Goal: Obtain resource: Download file/media

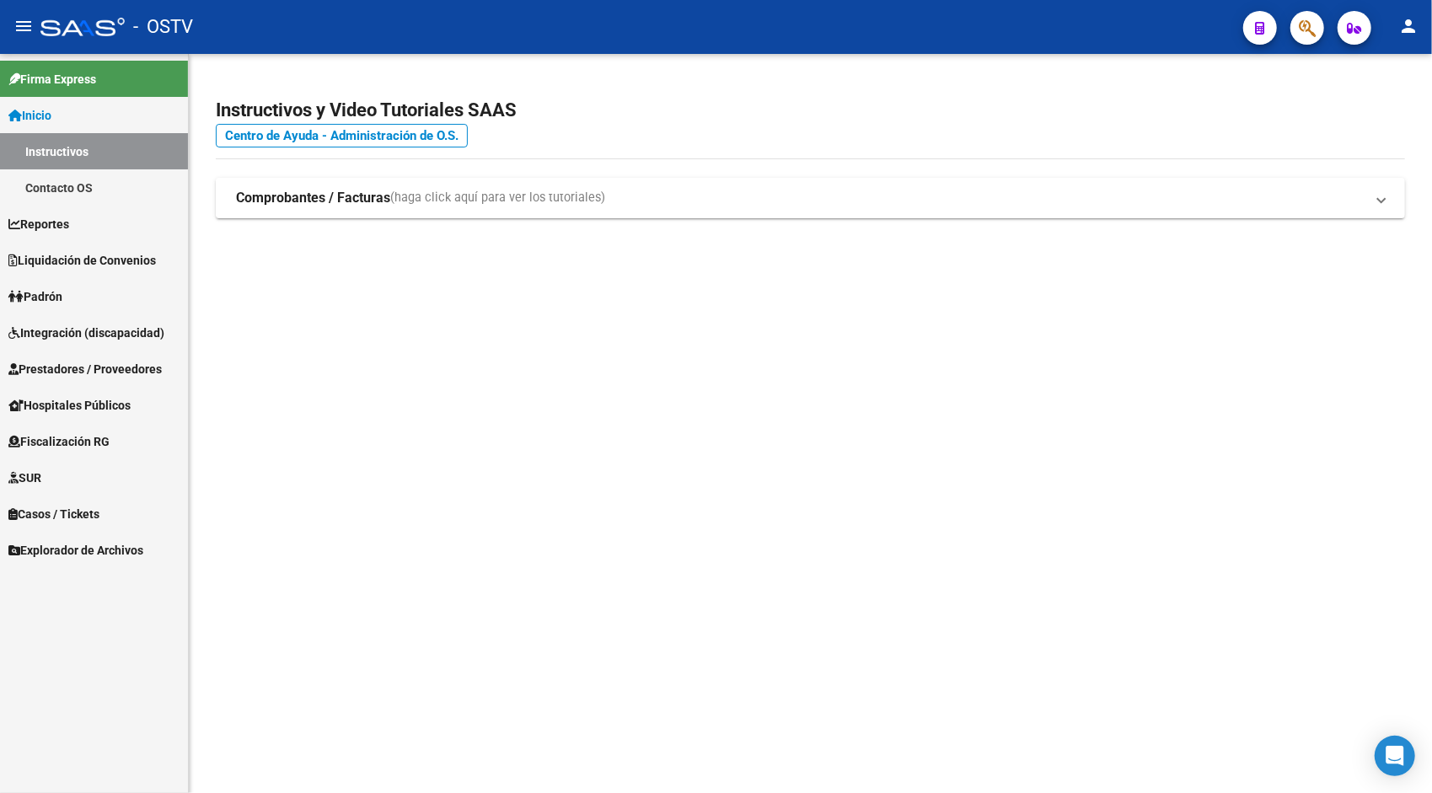
click at [108, 561] on link "Explorador de Archivos" at bounding box center [94, 550] width 188 height 36
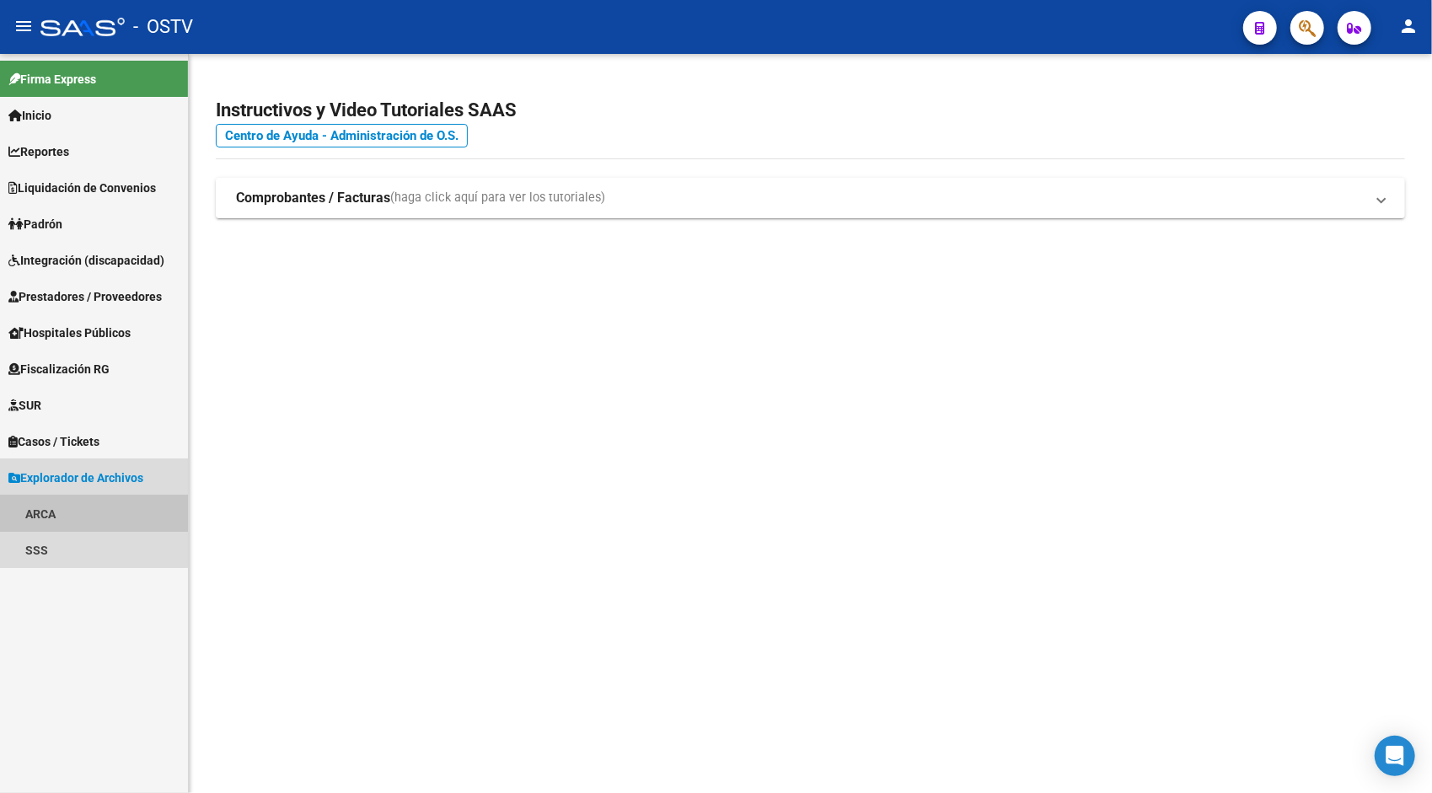
click at [46, 511] on link "ARCA" at bounding box center [94, 514] width 188 height 36
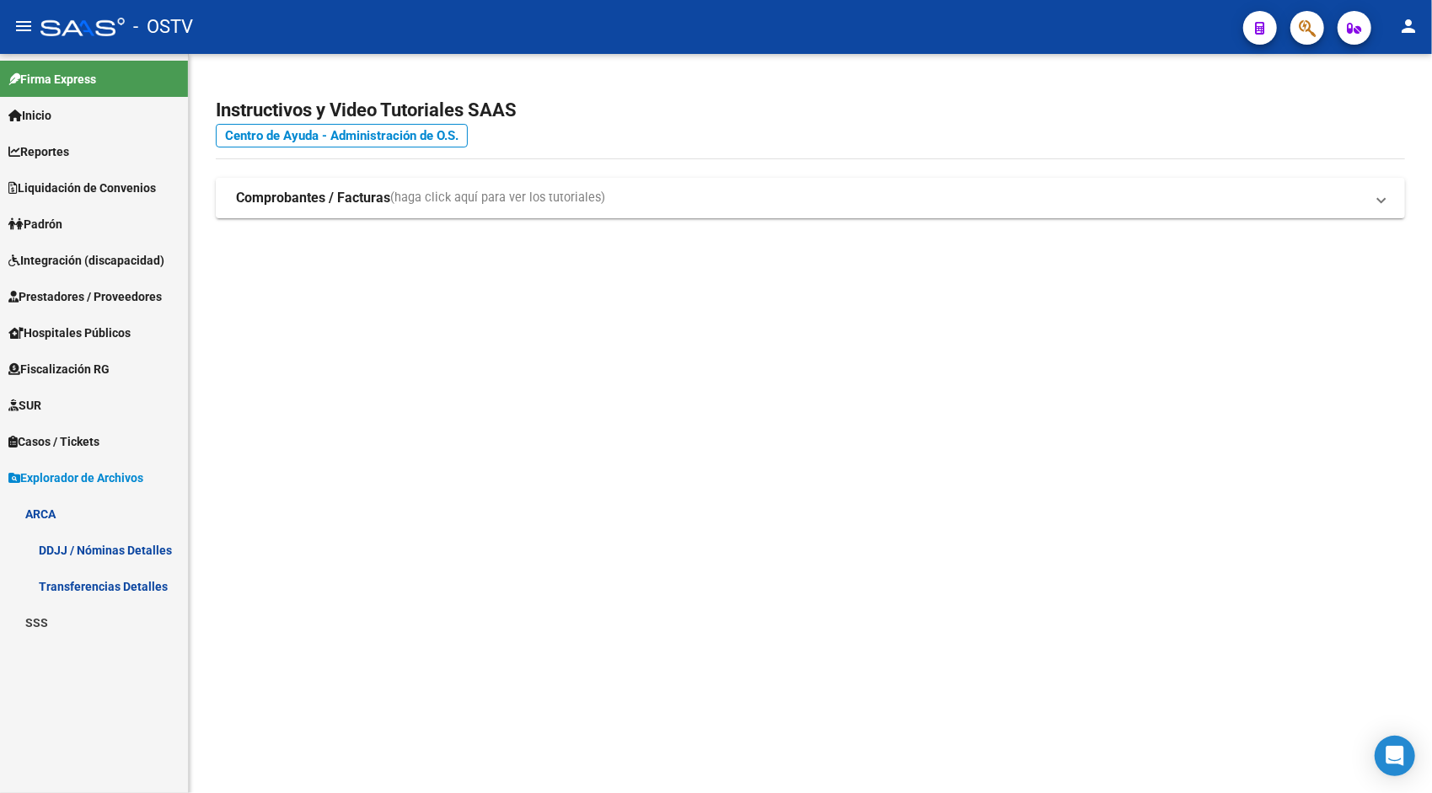
click at [142, 585] on link "Transferencias Detalles" at bounding box center [94, 586] width 188 height 36
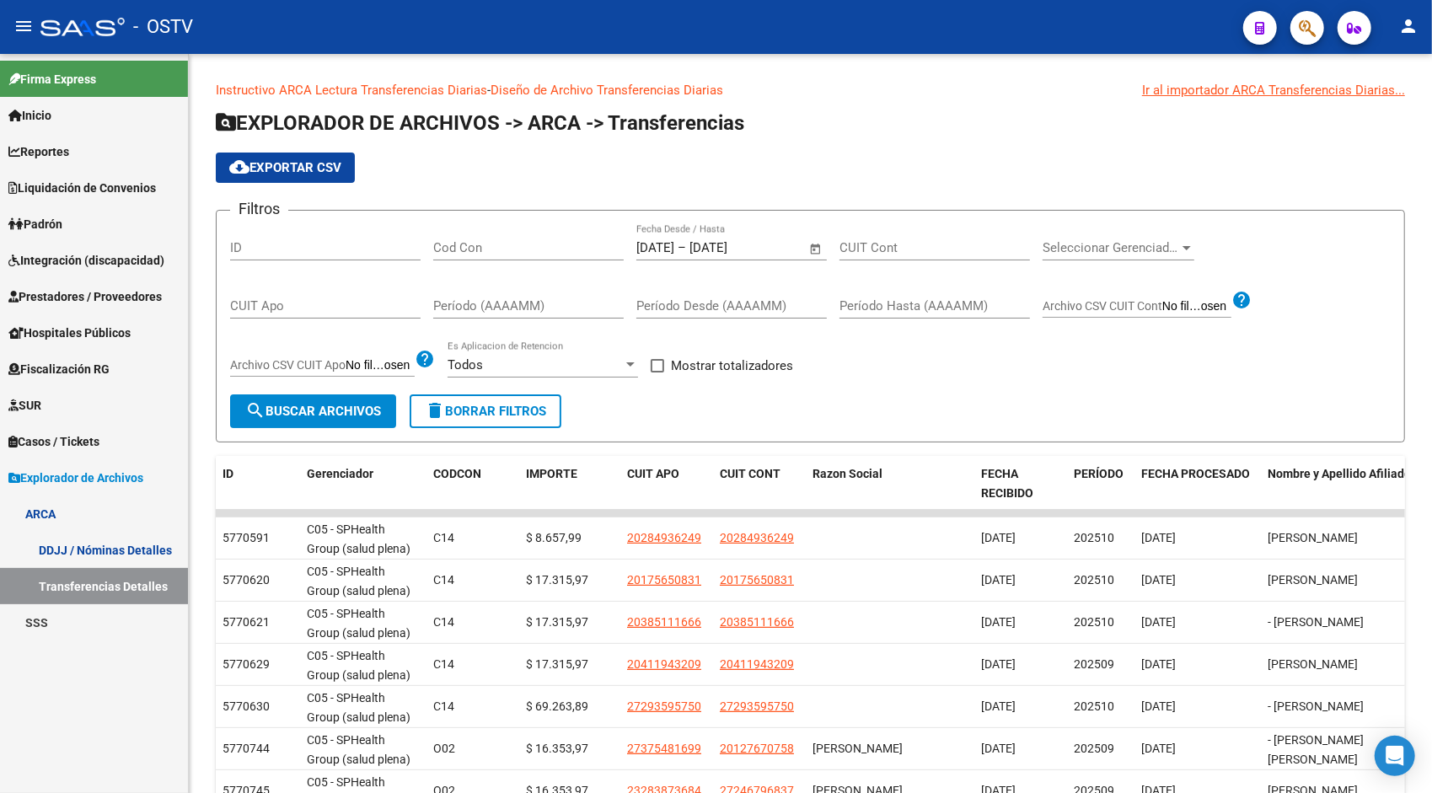
click at [1414, 19] on mat-icon "person" at bounding box center [1408, 26] width 20 height 20
click at [1386, 106] on button "exit_to_app Salir" at bounding box center [1374, 111] width 103 height 40
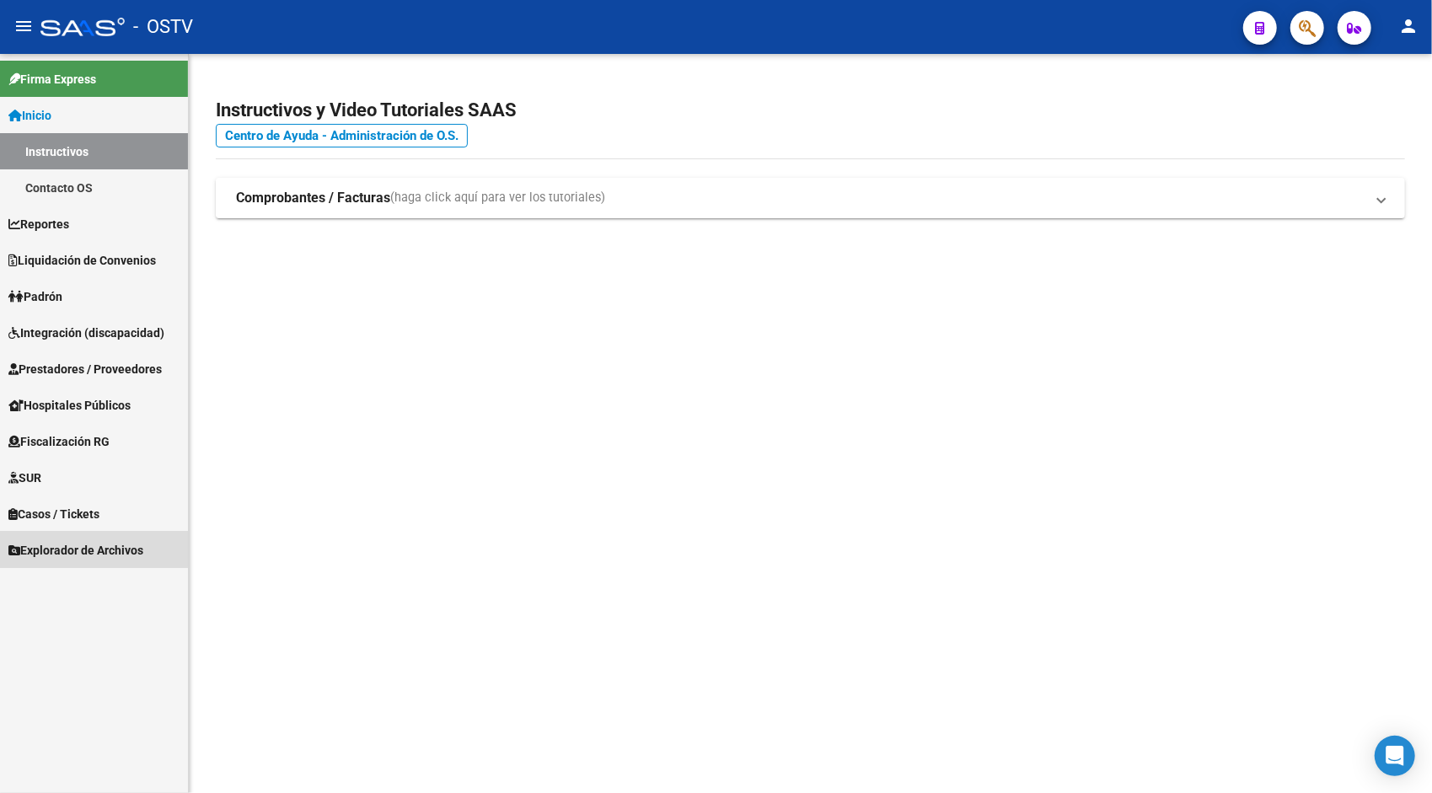
click at [92, 546] on span "Explorador de Archivos" at bounding box center [75, 550] width 135 height 19
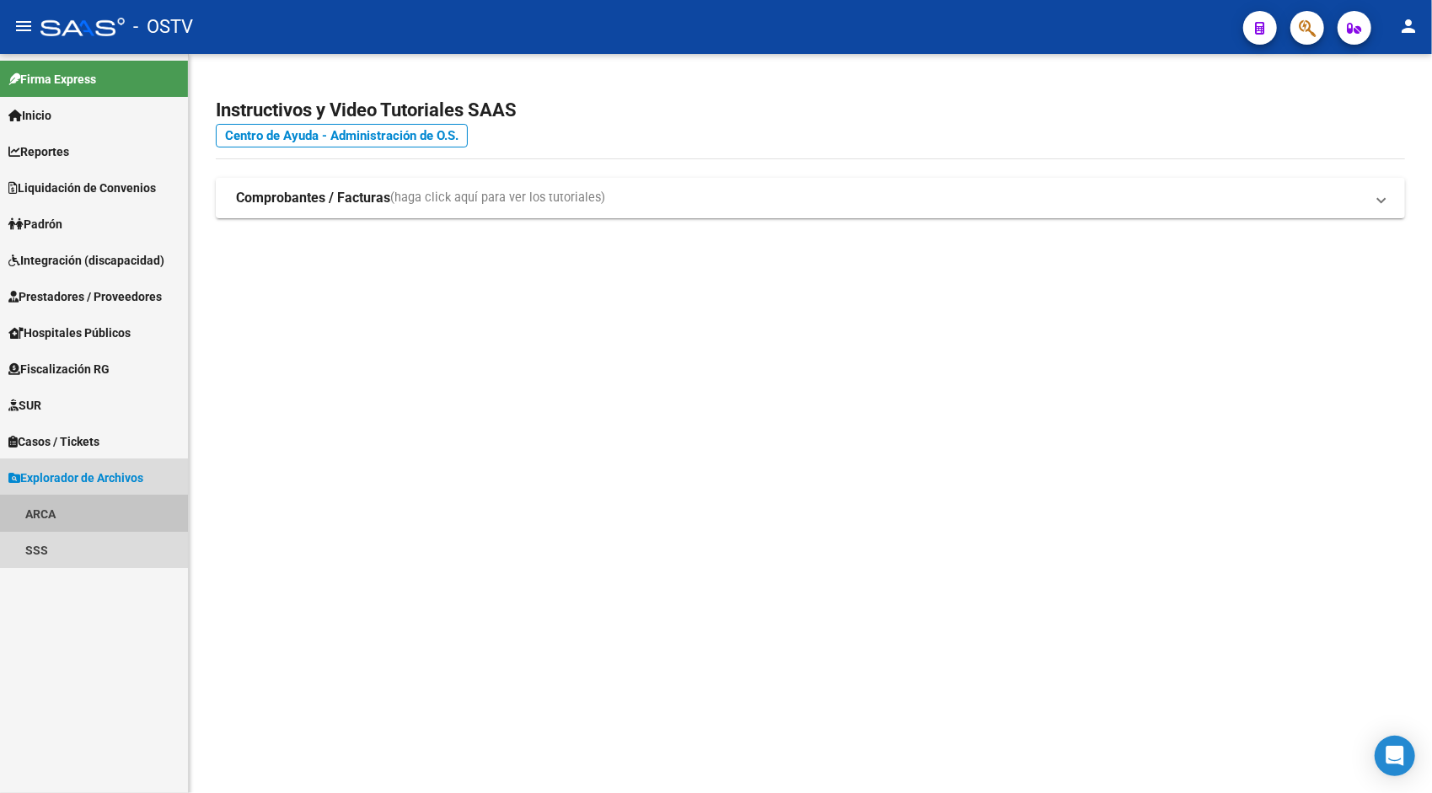
click at [89, 510] on link "ARCA" at bounding box center [94, 514] width 188 height 36
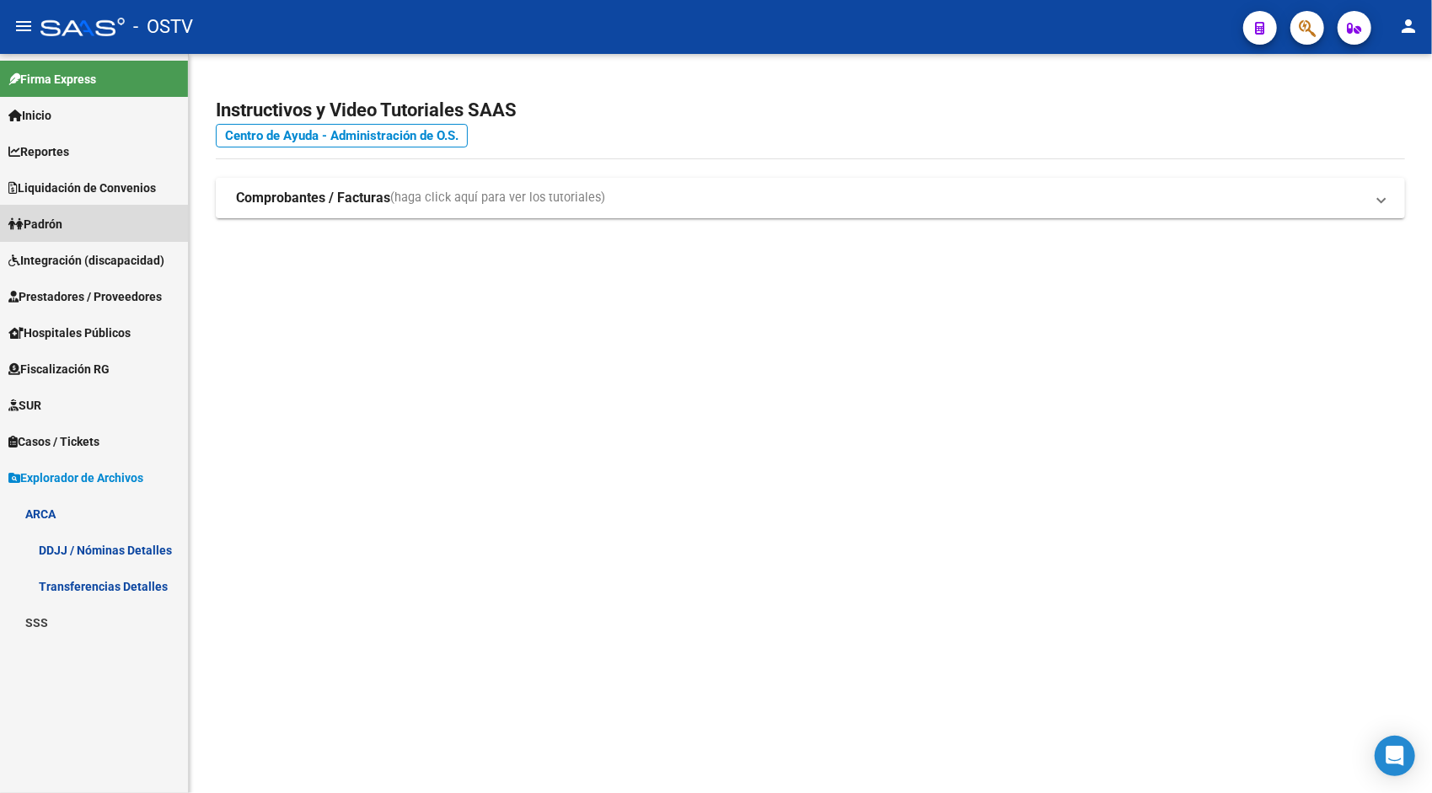
click at [80, 217] on link "Padrón" at bounding box center [94, 224] width 188 height 36
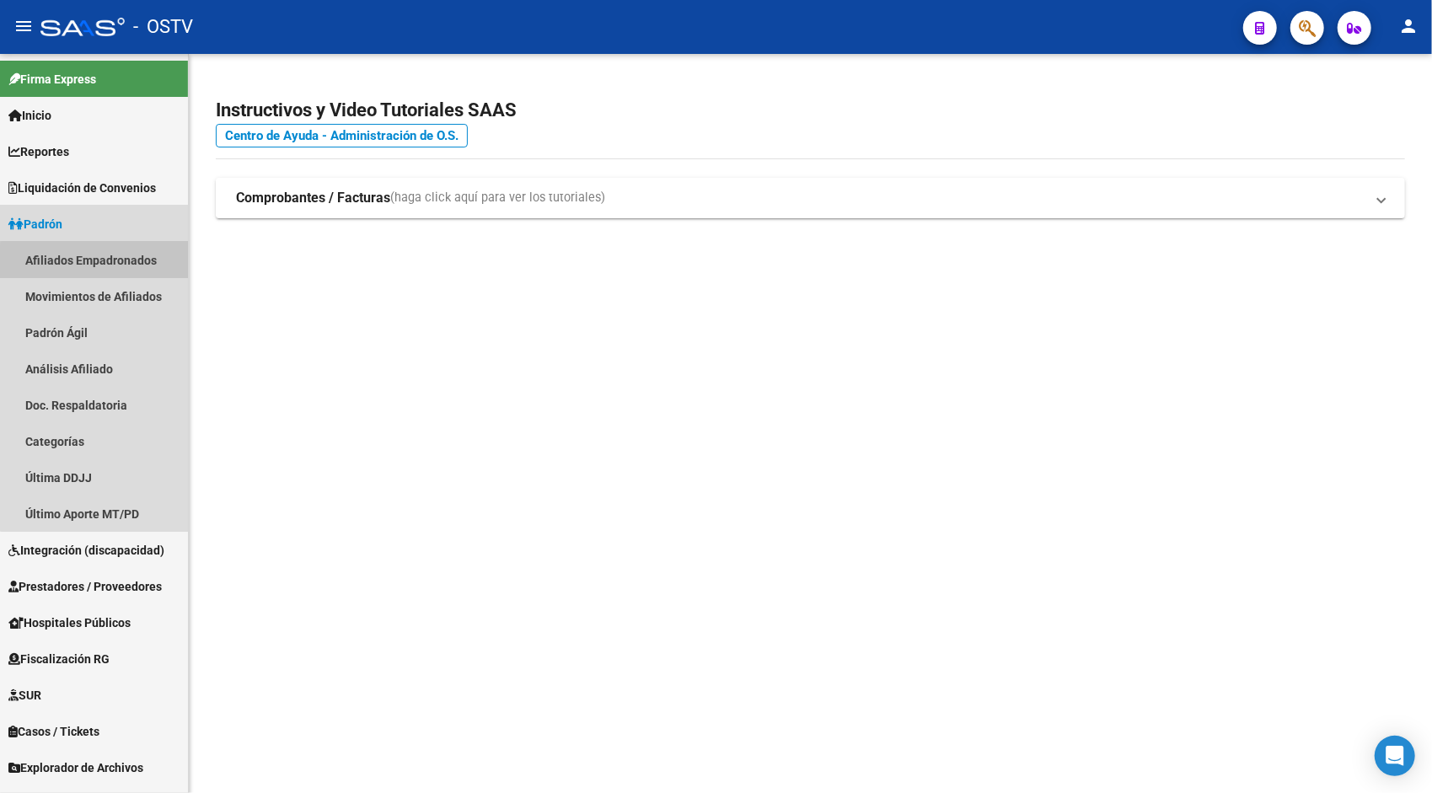
click at [110, 269] on link "Afiliados Empadronados" at bounding box center [94, 260] width 188 height 36
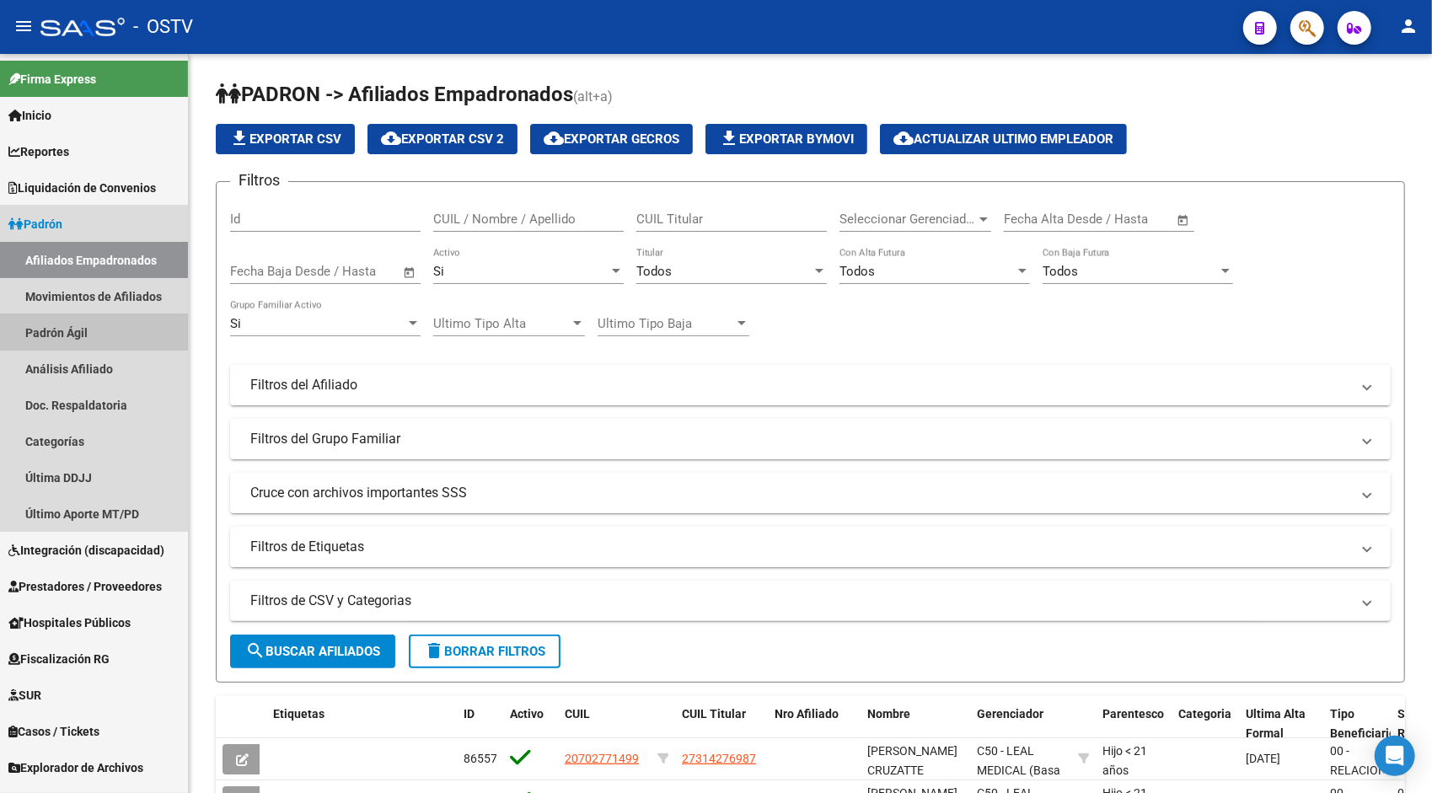
click at [114, 327] on link "Padrón Ágil" at bounding box center [94, 332] width 188 height 36
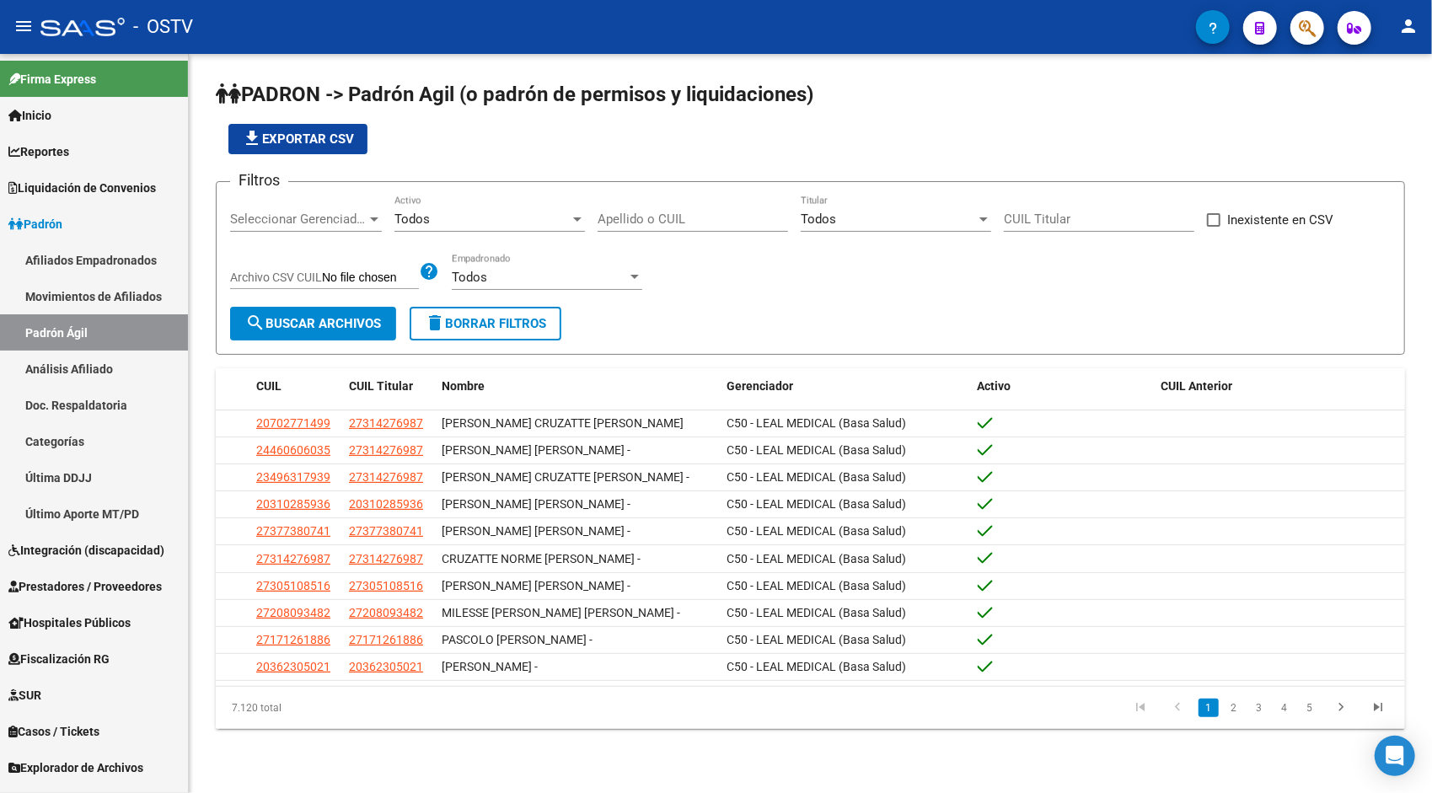
click at [1085, 215] on input "CUIL Titular" at bounding box center [1099, 219] width 190 height 15
click at [686, 216] on input "Apellido o CUIL" at bounding box center [693, 219] width 190 height 15
paste input "54443924"
click at [351, 331] on button "search Buscar Archivos" at bounding box center [313, 324] width 166 height 34
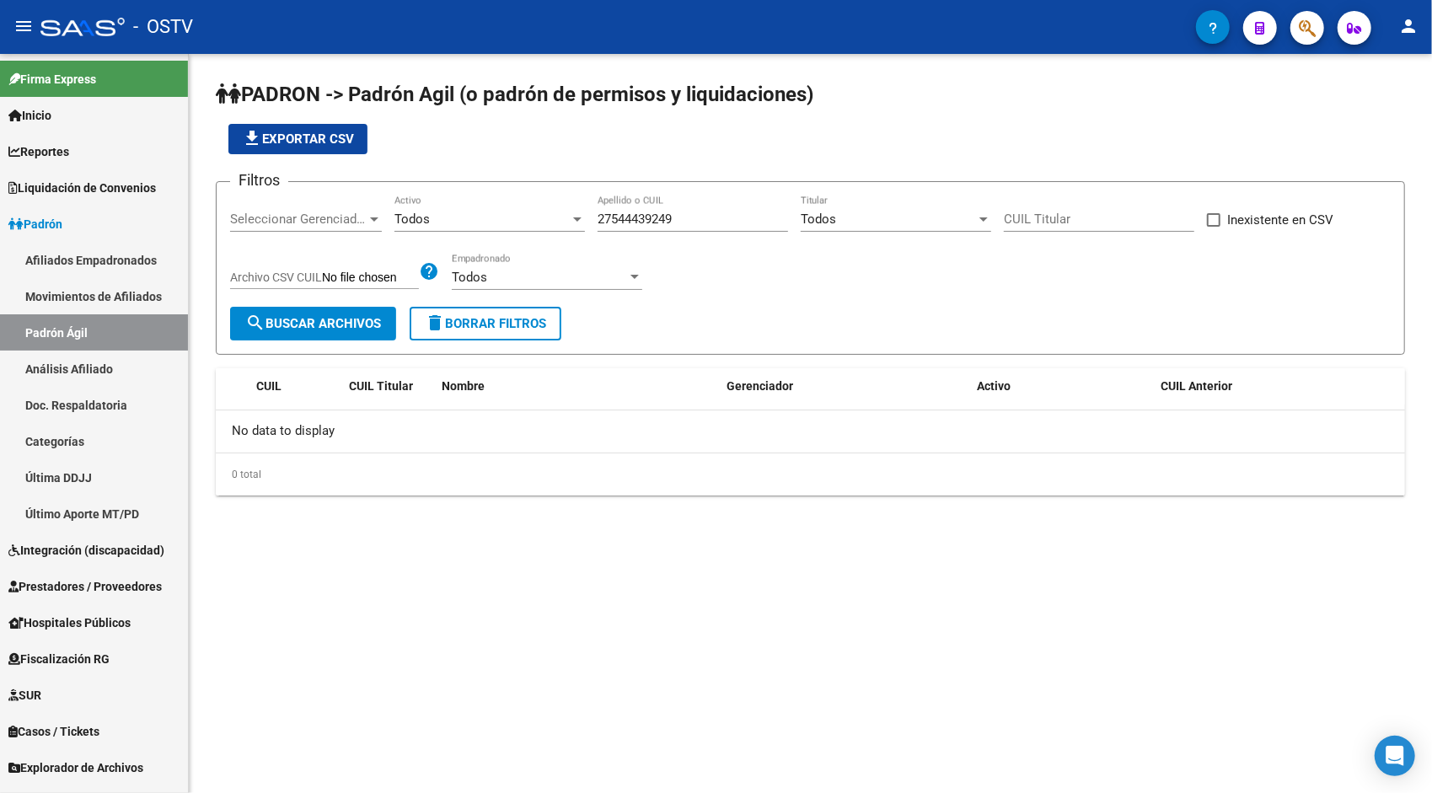
click at [668, 216] on input "27544439249" at bounding box center [693, 219] width 190 height 15
type input "27-54443924-9"
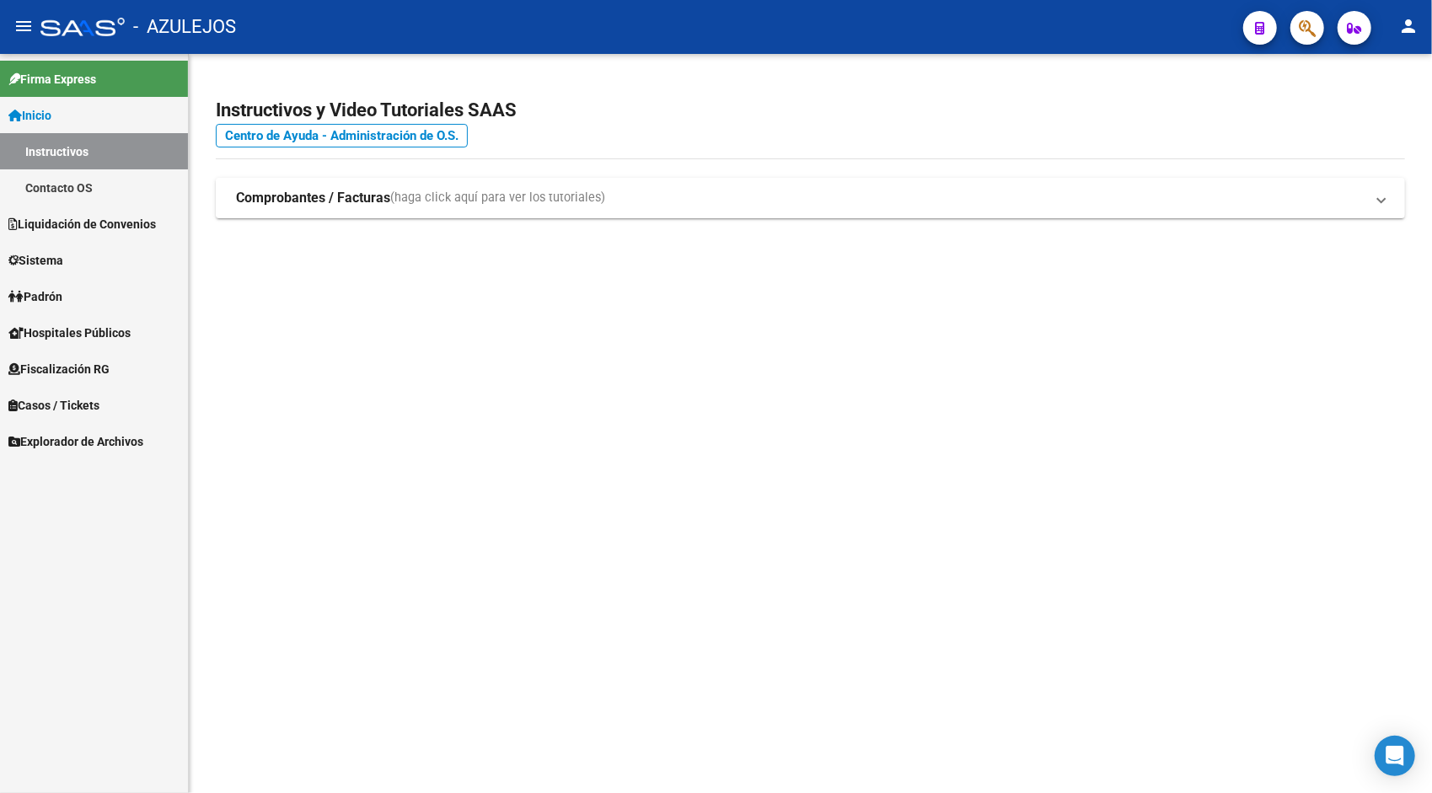
click at [95, 433] on span "Explorador de Archivos" at bounding box center [75, 441] width 135 height 19
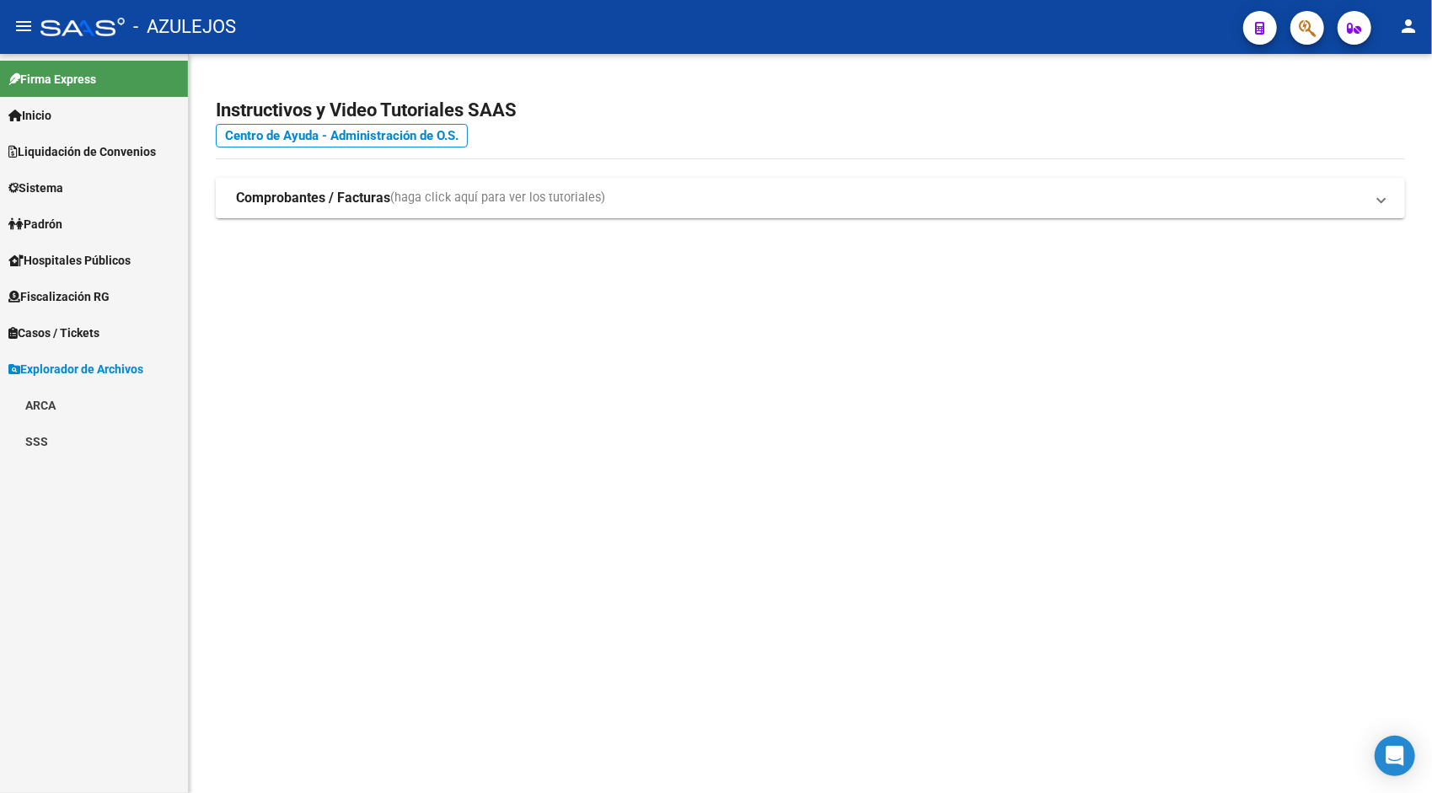
click at [110, 413] on link "ARCA" at bounding box center [94, 405] width 188 height 36
click at [132, 475] on link "Transferencias Detalles" at bounding box center [94, 477] width 188 height 36
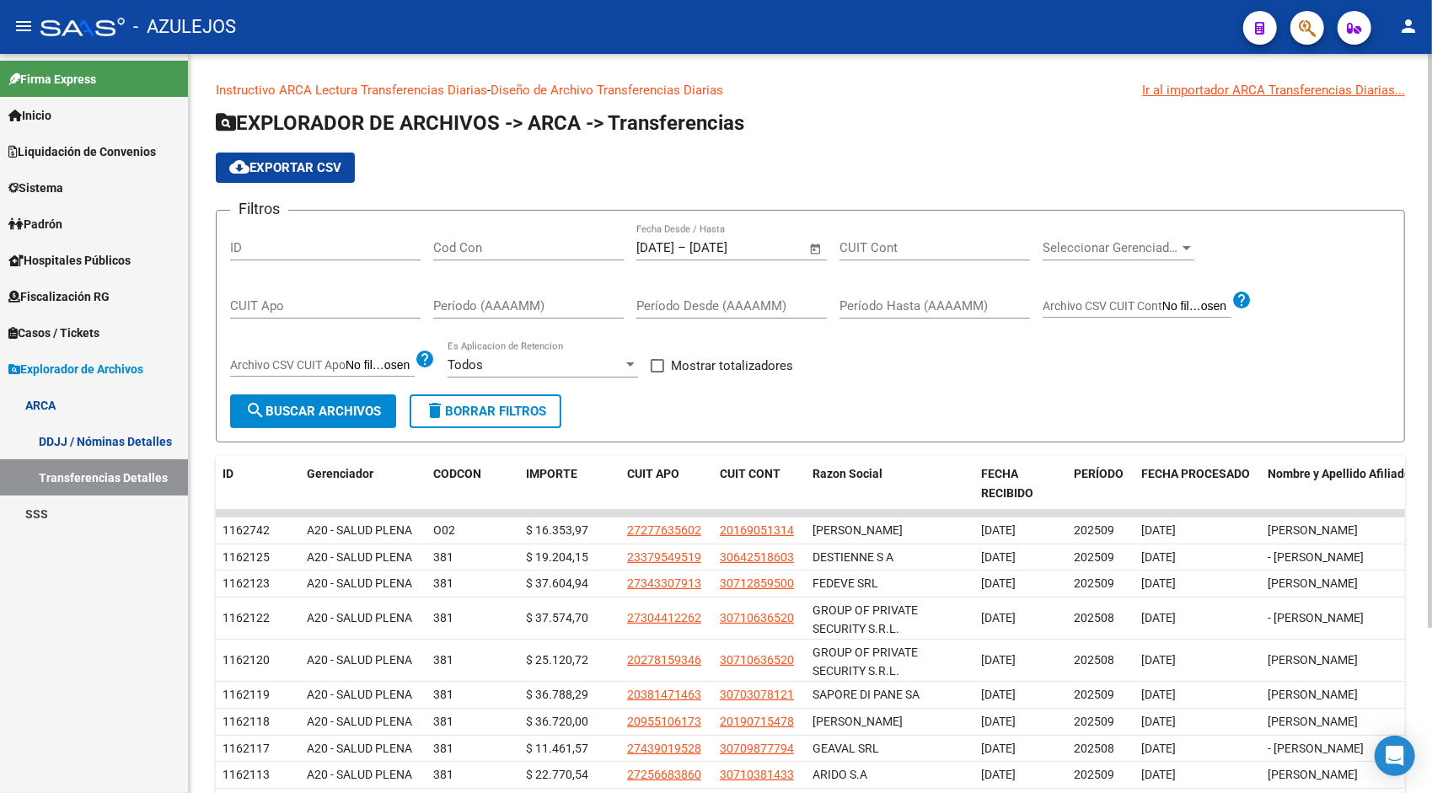
click at [821, 248] on span "Open calendar" at bounding box center [816, 248] width 40 height 40
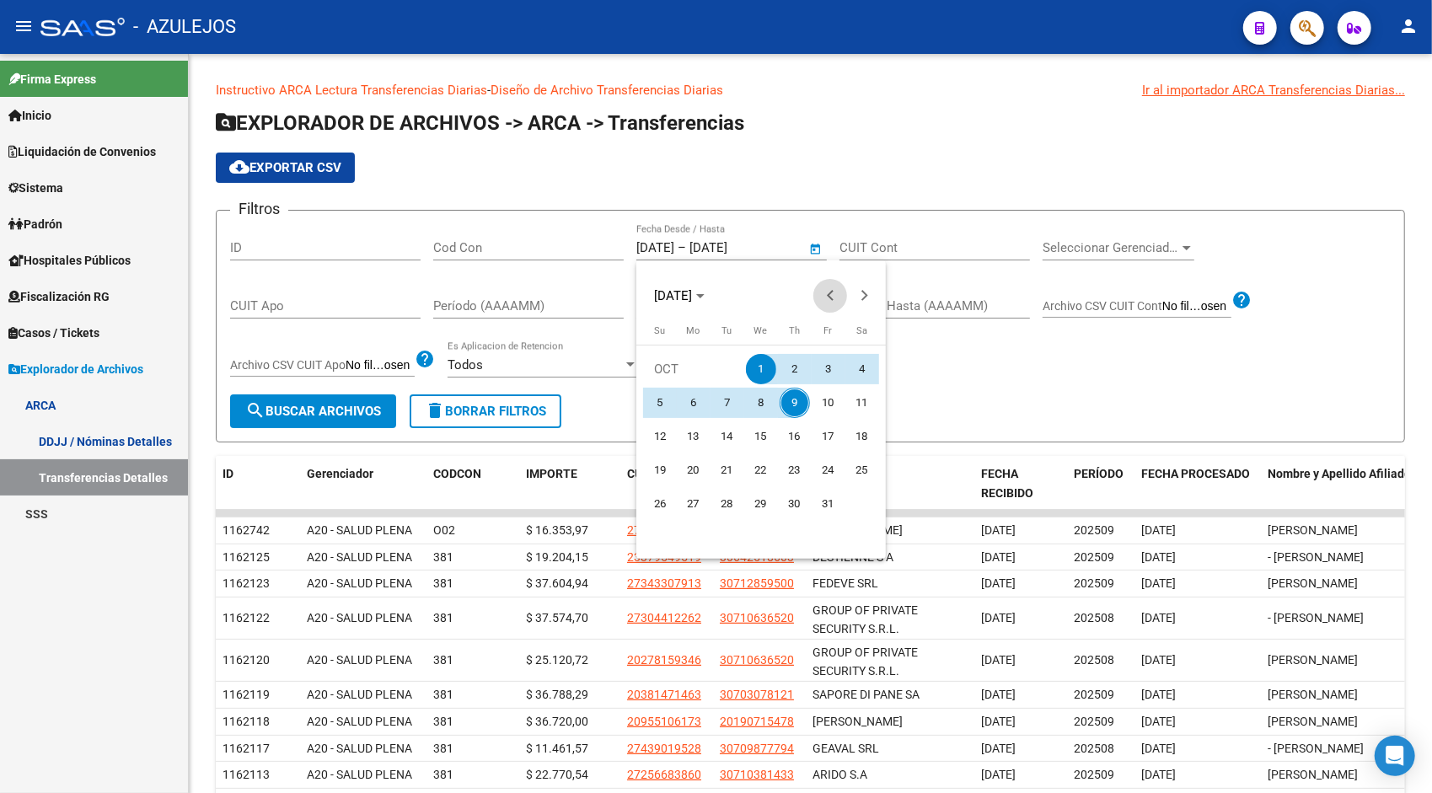
click at [840, 300] on span "Previous month" at bounding box center [830, 296] width 34 height 34
click at [723, 384] on td "[DATE]" at bounding box center [761, 369] width 236 height 34
click at [732, 398] on span "1" at bounding box center [727, 403] width 30 height 30
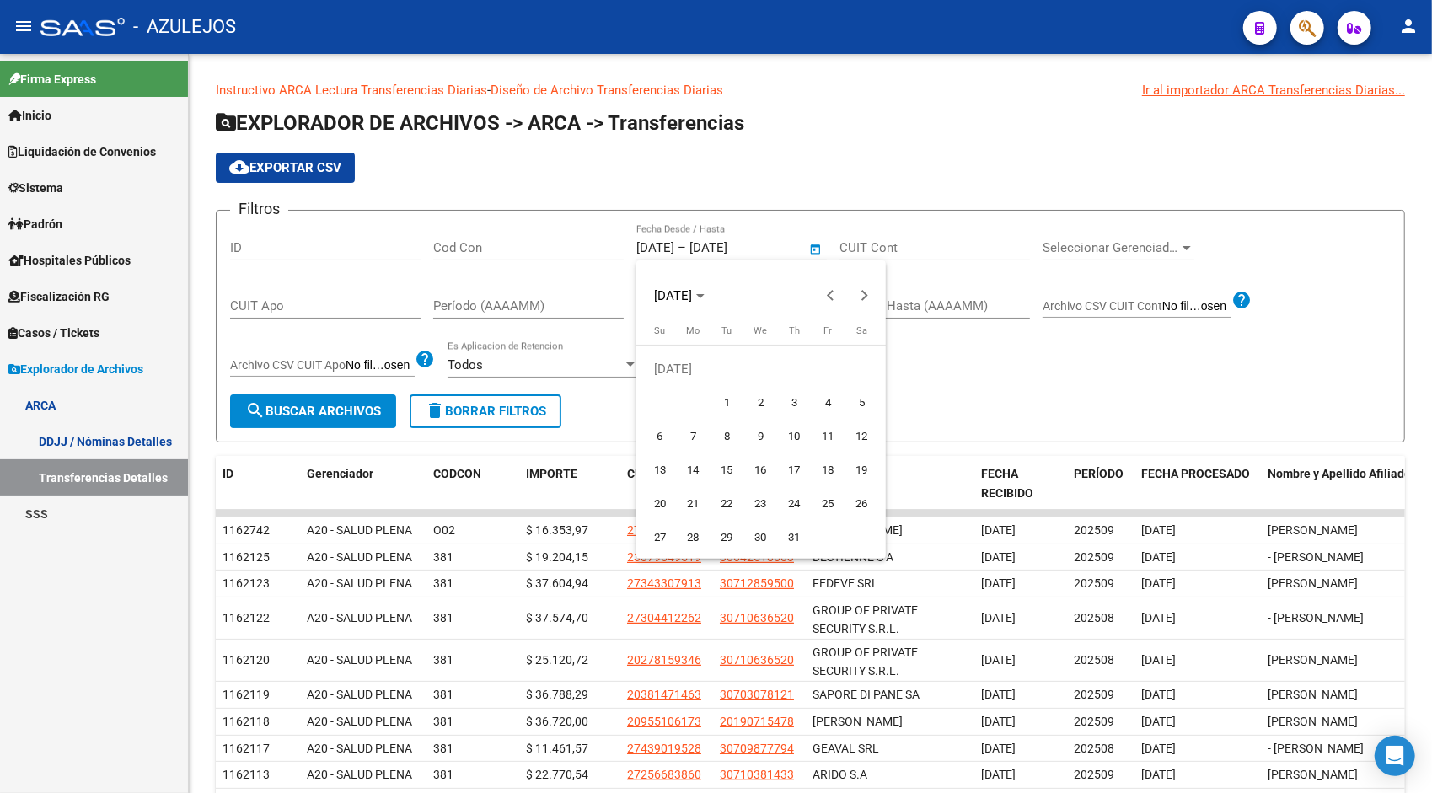
type input "[DATE]"
click at [862, 303] on span "Next month" at bounding box center [864, 296] width 34 height 34
click at [796, 398] on span "9" at bounding box center [795, 403] width 30 height 30
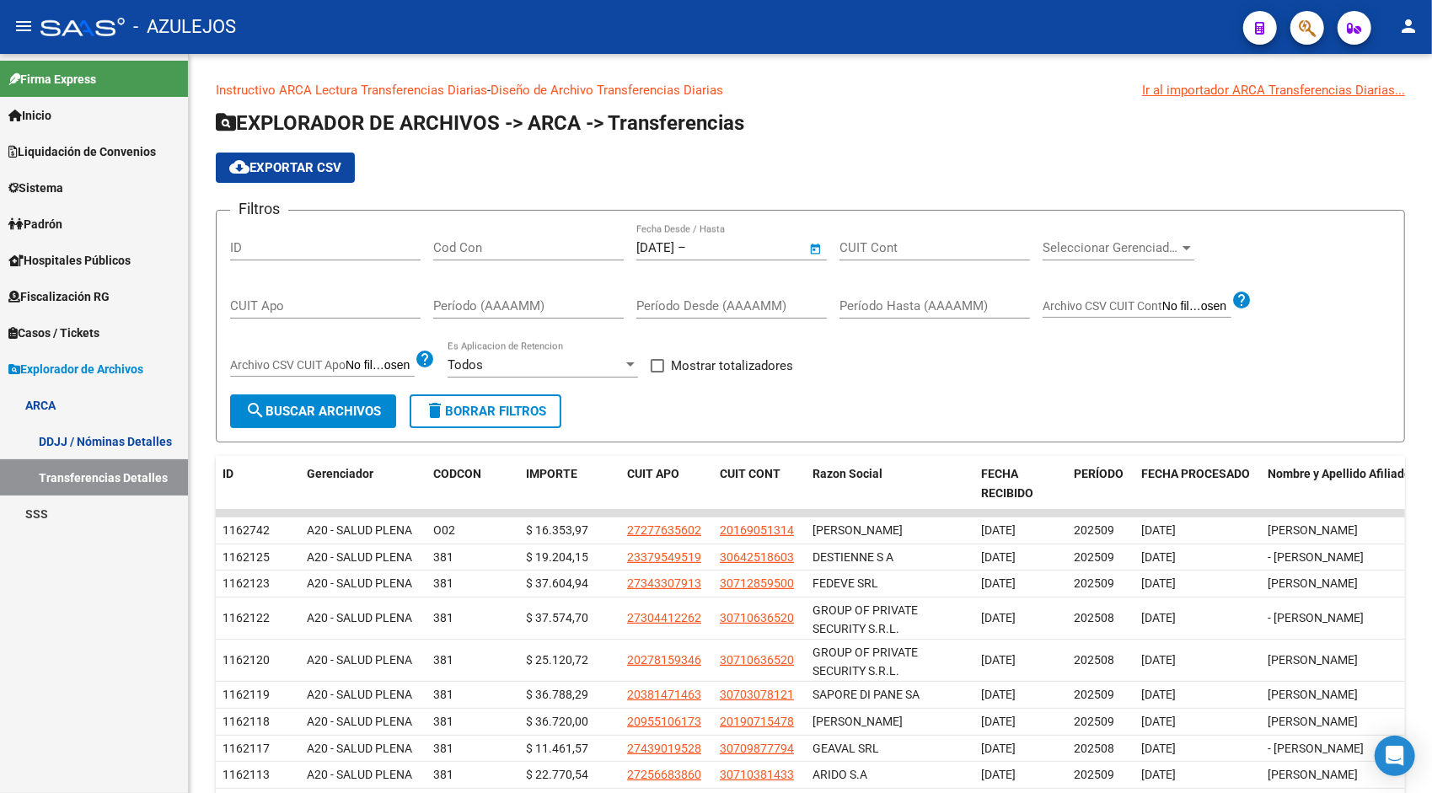
type input "[DATE]"
click at [357, 406] on span "search Buscar Archivos" at bounding box center [313, 411] width 136 height 15
click at [308, 163] on span "cloud_download Exportar CSV" at bounding box center [285, 167] width 112 height 15
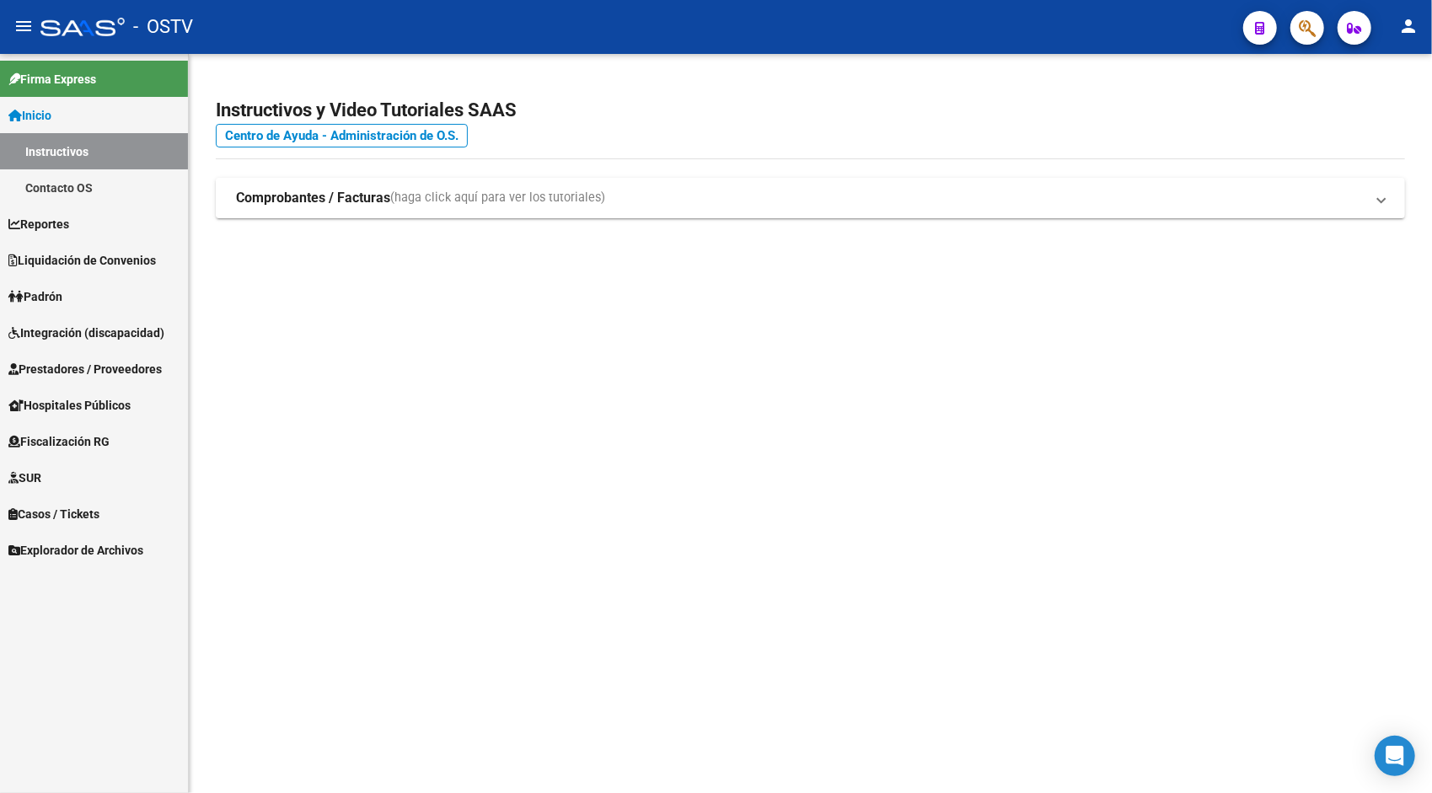
click at [62, 295] on span "Padrón" at bounding box center [35, 296] width 54 height 19
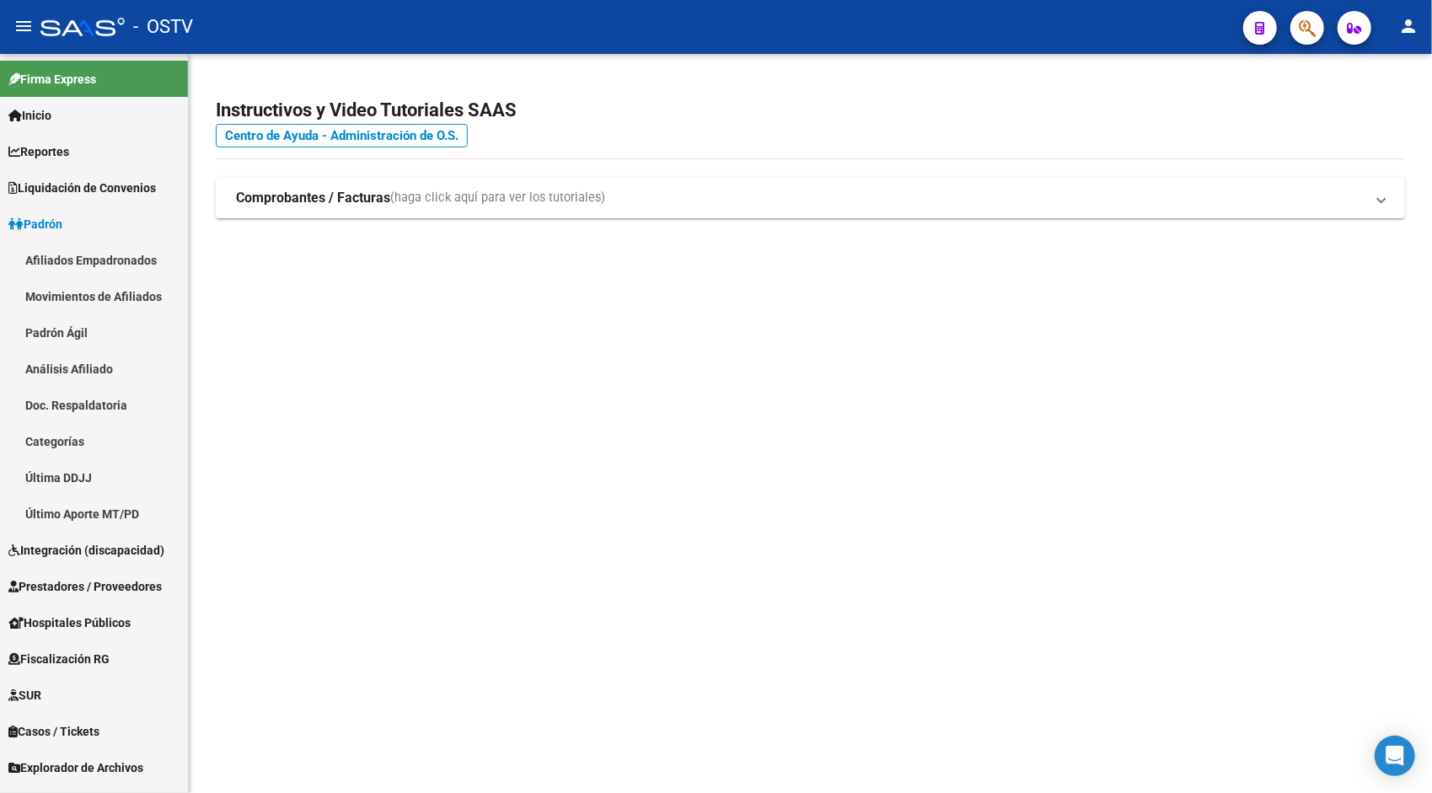
click at [84, 260] on link "Afiliados Empadronados" at bounding box center [94, 260] width 188 height 36
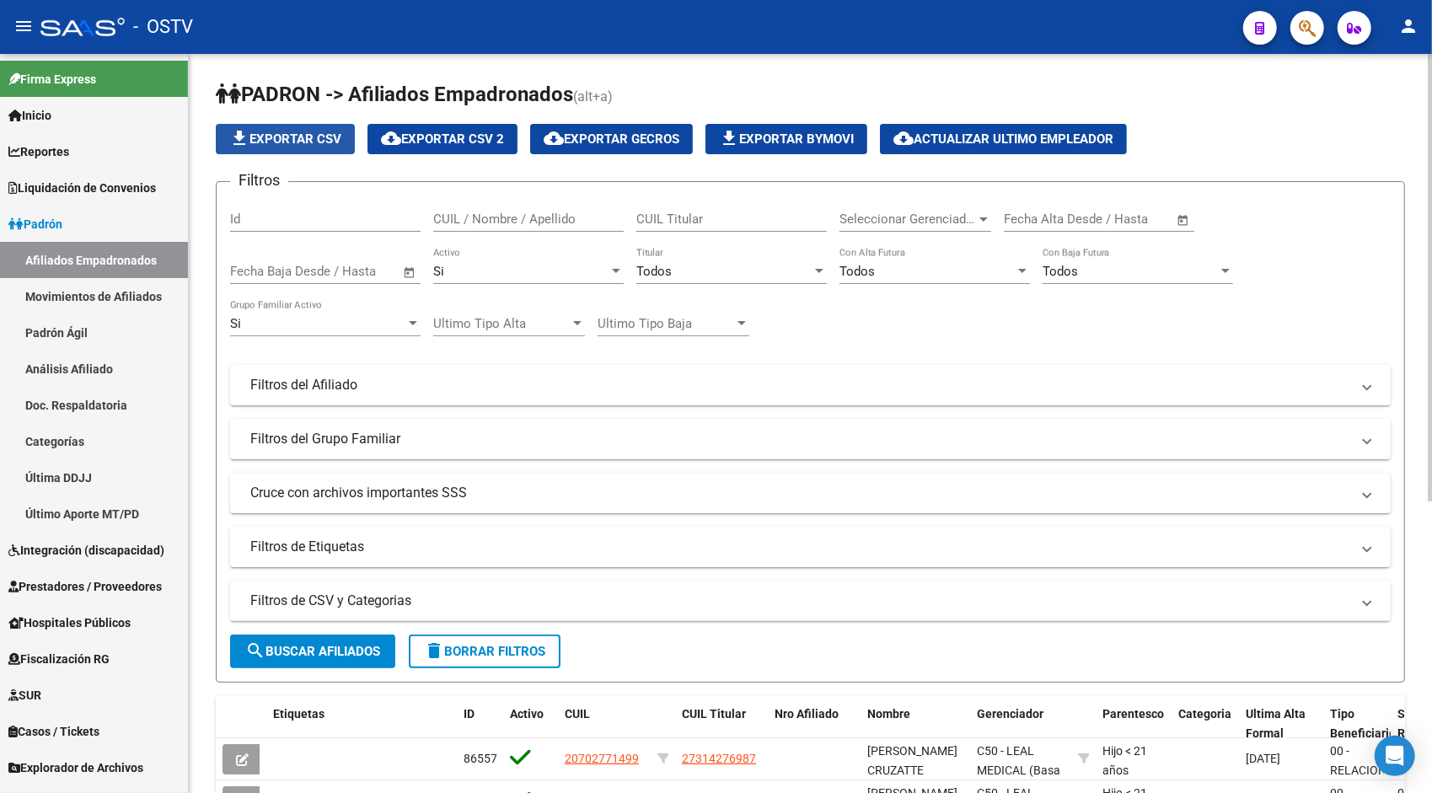
click at [282, 148] on button "file_download Exportar CSV" at bounding box center [285, 139] width 139 height 30
click at [947, 339] on div "Filtros Id CUIL / Nombre / Apellido CUIL Titular Seleccionar Gerenciador Selecc…" at bounding box center [810, 382] width 1161 height 372
click at [556, 270] on div "Si" at bounding box center [520, 271] width 175 height 15
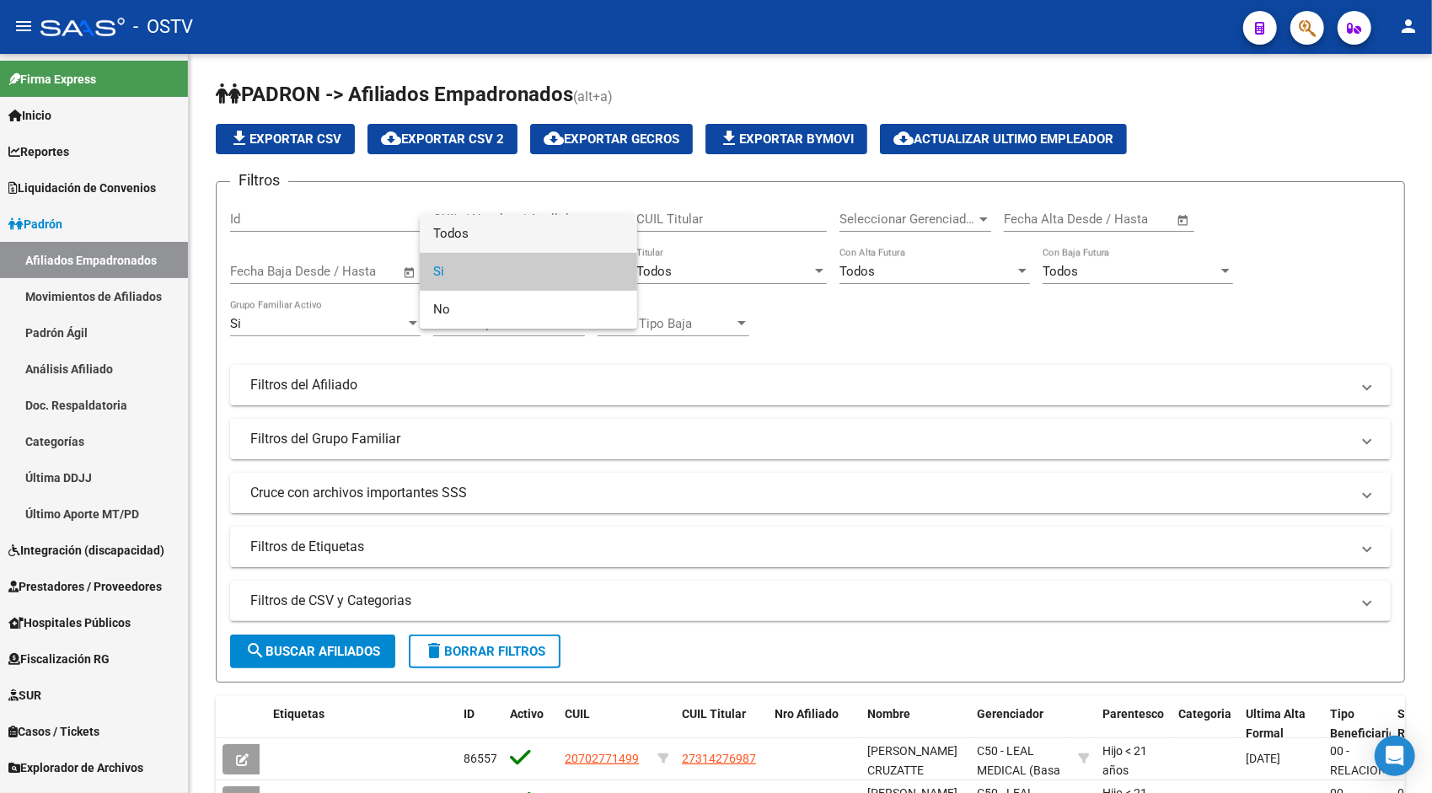
click at [502, 239] on span "Todos" at bounding box center [528, 234] width 190 height 38
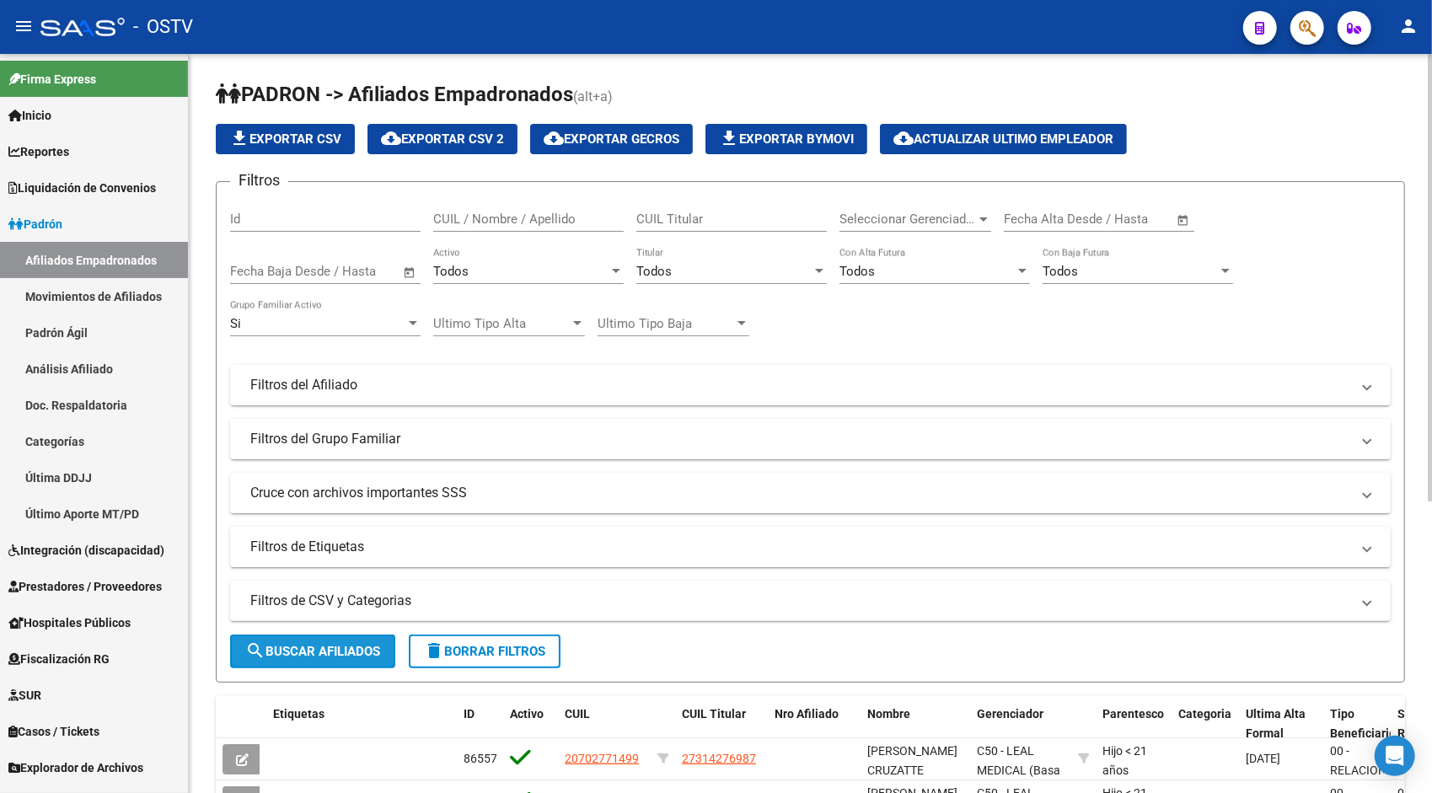
click at [344, 657] on span "search Buscar Afiliados" at bounding box center [312, 651] width 135 height 15
click at [307, 135] on span "file_download Exportar CSV" at bounding box center [285, 138] width 112 height 15
